Goal: Information Seeking & Learning: Learn about a topic

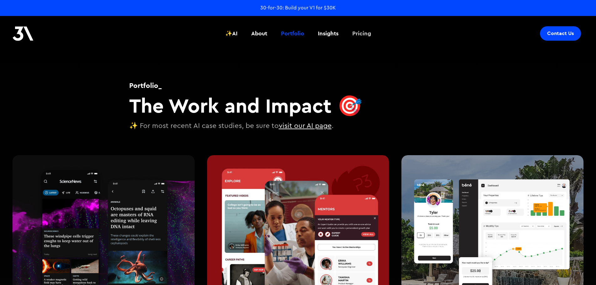
click at [352, 34] on link "Pricing" at bounding box center [361, 33] width 26 height 23
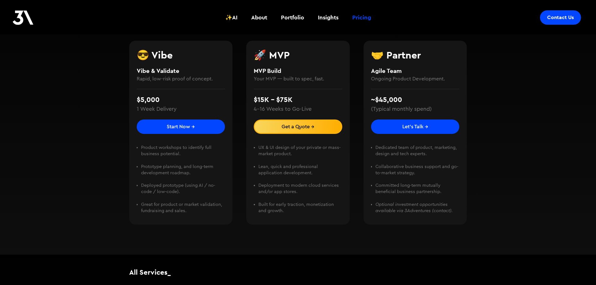
scroll to position [156, 0]
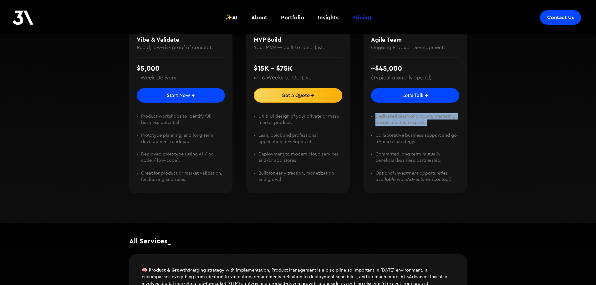
drag, startPoint x: 431, startPoint y: 123, endPoint x: 376, endPoint y: 119, distance: 55.2
click at [376, 119] on li "Dedicated team of product, marketing, design and tech experts. ‍" at bounding box center [417, 122] width 84 height 19
click at [443, 118] on li "Dedicated team of product, marketing, design and tech experts. ‍" at bounding box center [417, 122] width 84 height 19
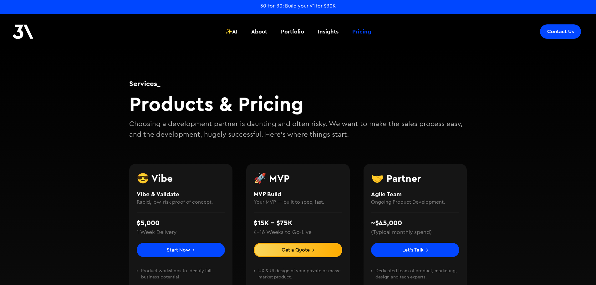
scroll to position [0, 0]
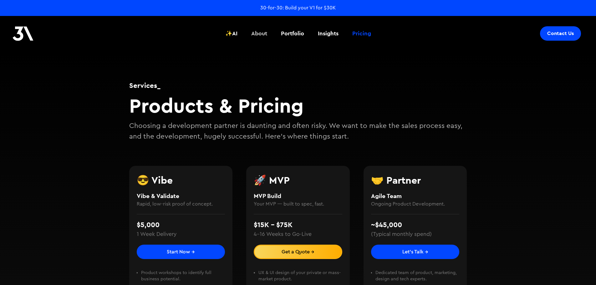
click at [255, 32] on div "About" at bounding box center [259, 33] width 16 height 8
